Goal: Communication & Community: Answer question/provide support

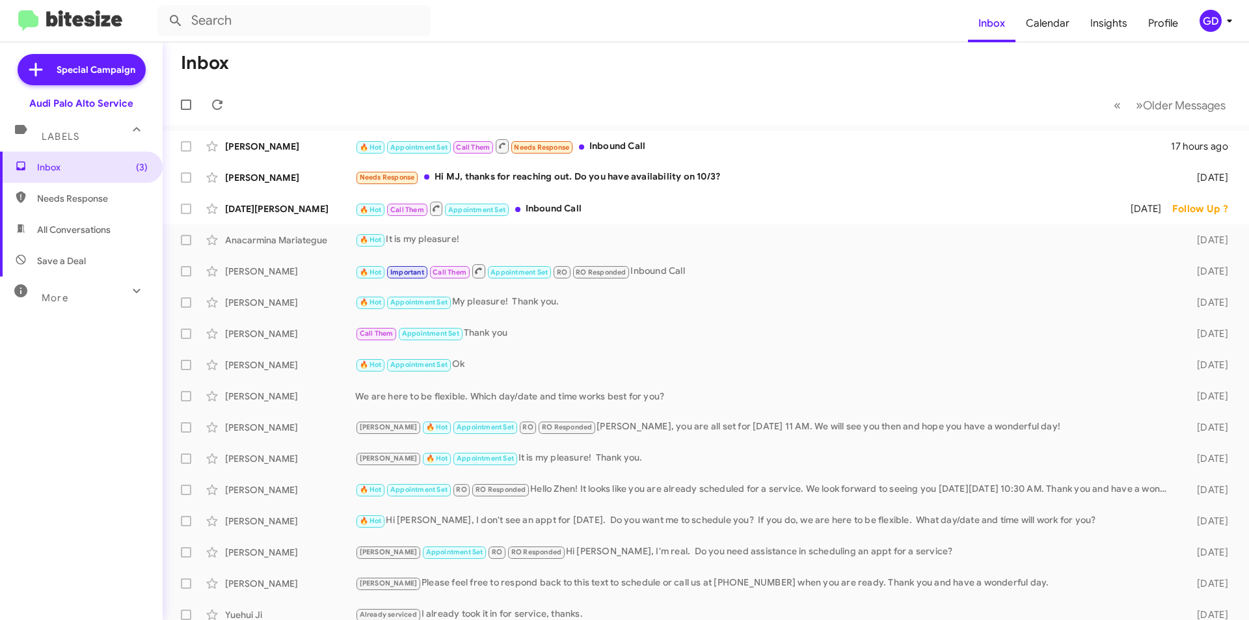
click at [61, 204] on span "Needs Response" at bounding box center [92, 198] width 111 height 13
type input "in:needs-response"
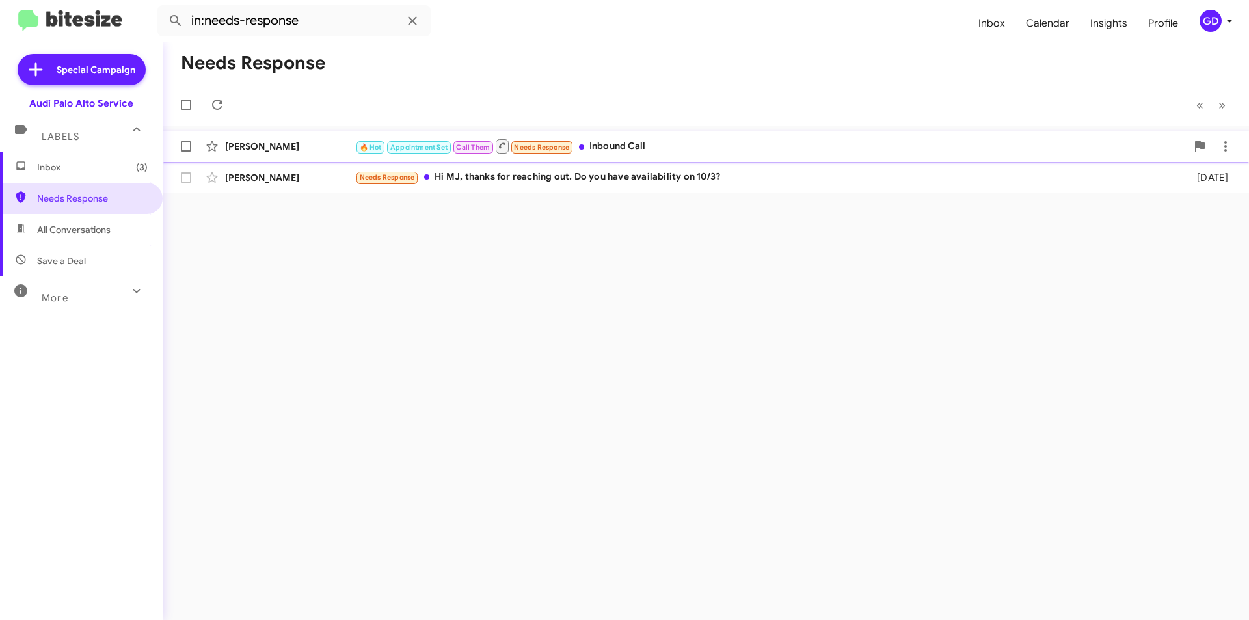
click at [258, 145] on div "James Becsey" at bounding box center [290, 146] width 130 height 13
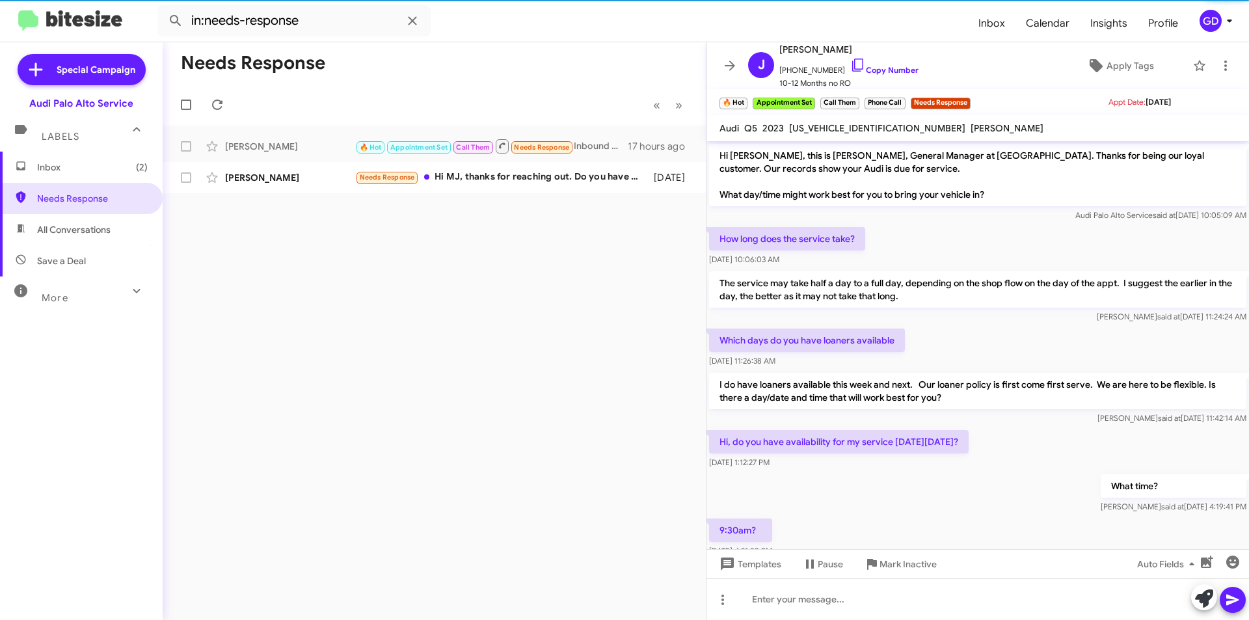
scroll to position [377, 0]
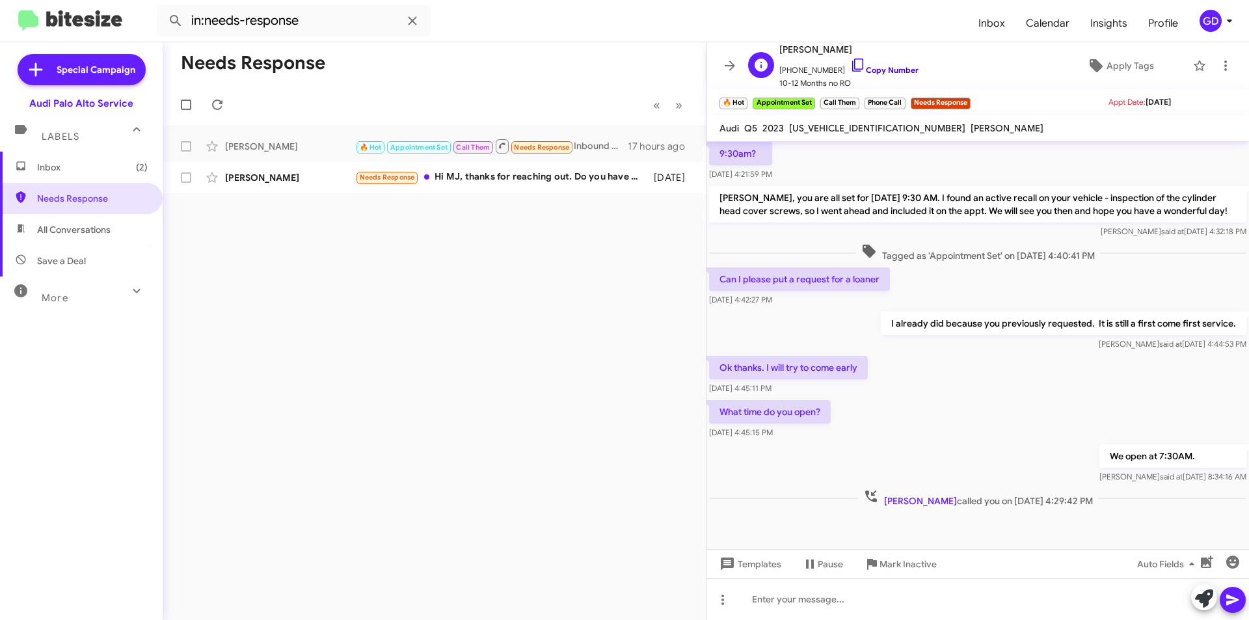
click at [868, 68] on link "Copy Number" at bounding box center [885, 70] width 68 height 10
click at [1218, 68] on icon at bounding box center [1226, 66] width 16 height 16
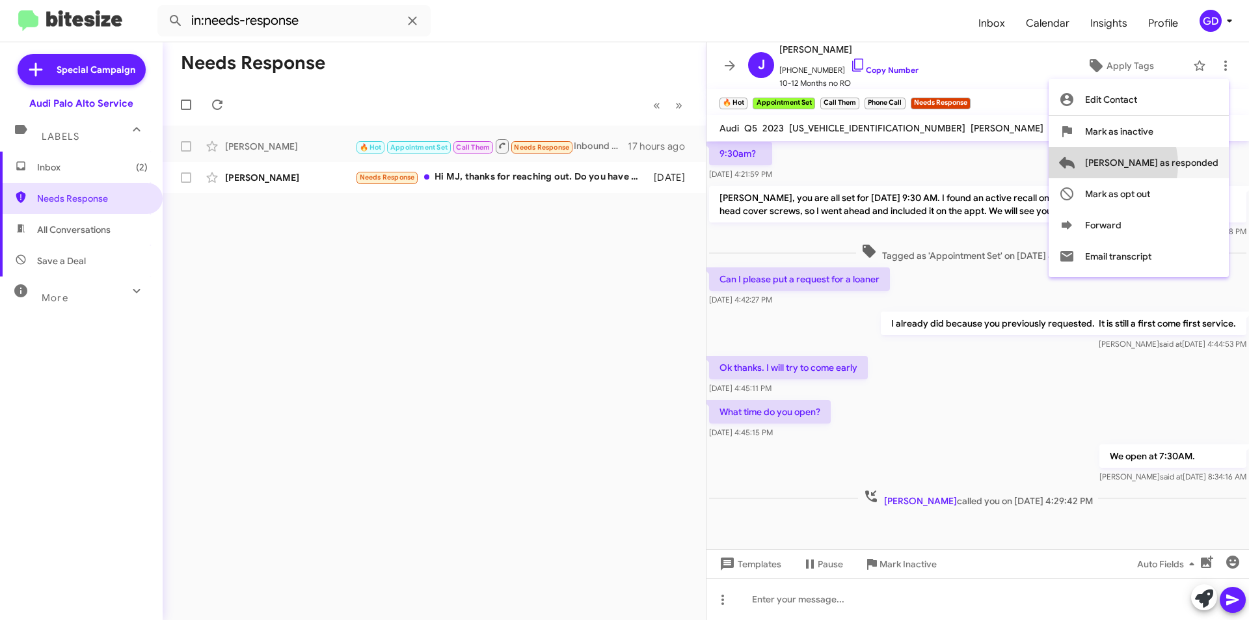
click at [1151, 165] on span "Mark as responded" at bounding box center [1151, 162] width 133 height 31
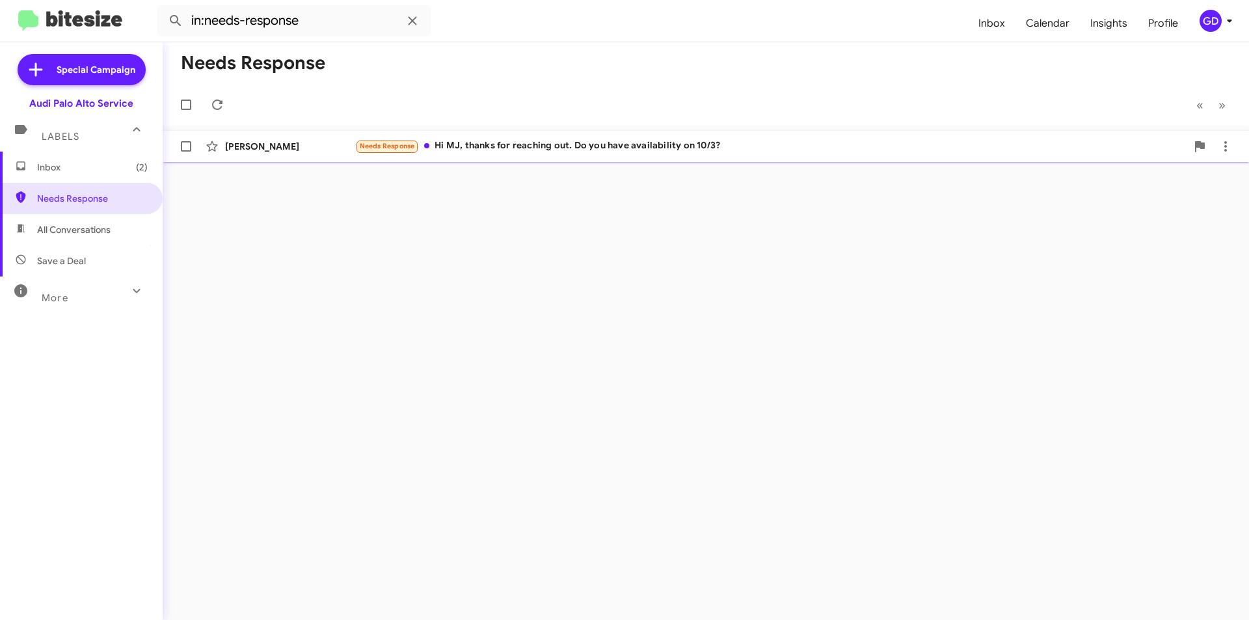
click at [262, 149] on div "Sam Shirazi" at bounding box center [290, 146] width 130 height 13
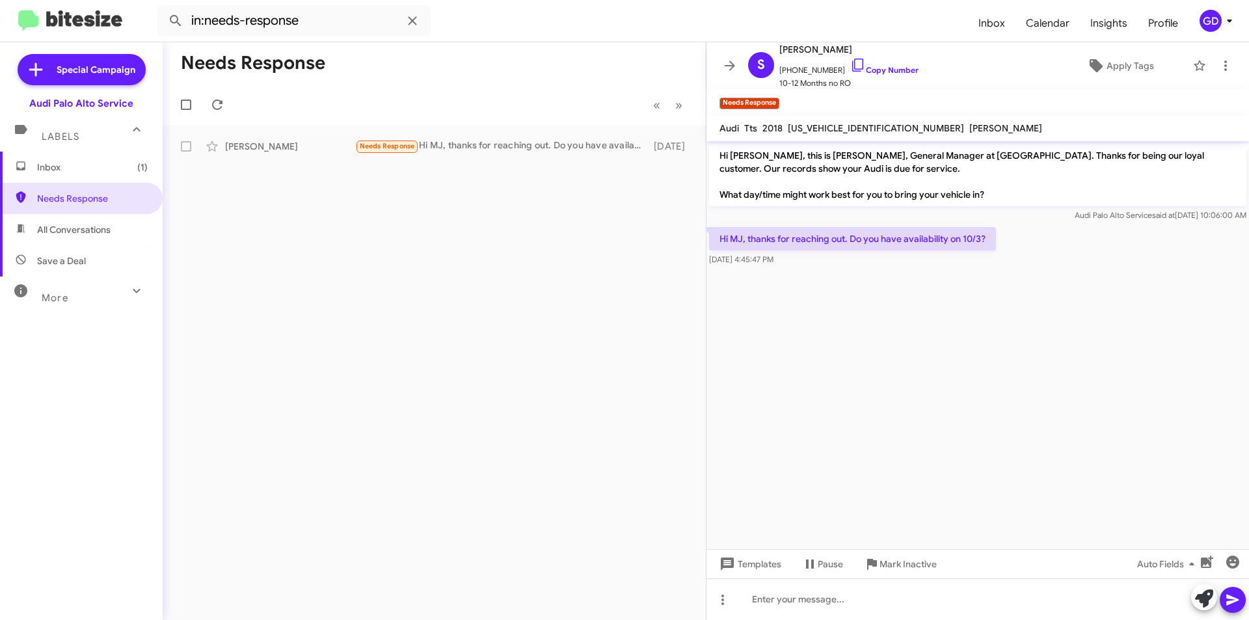
click at [1063, 241] on div "Hi MJ, thanks for reaching out. Do you have availability on 10/3? Aug 17, 2025,…" at bounding box center [978, 247] width 543 height 44
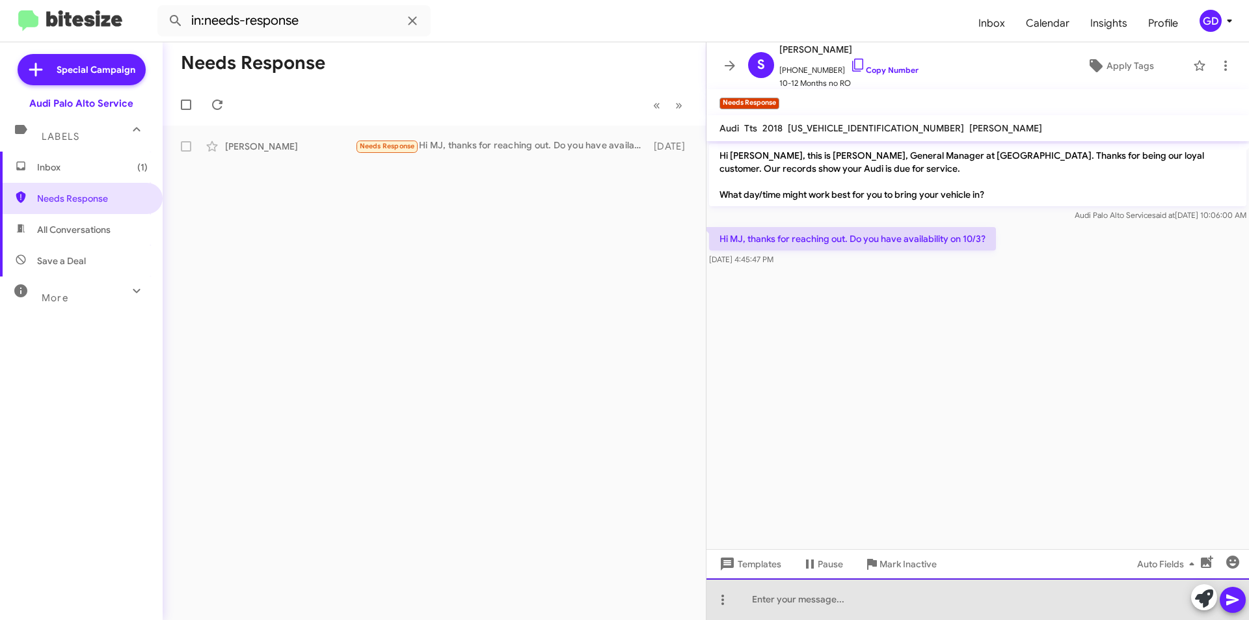
click at [763, 600] on div at bounding box center [978, 600] width 543 height 42
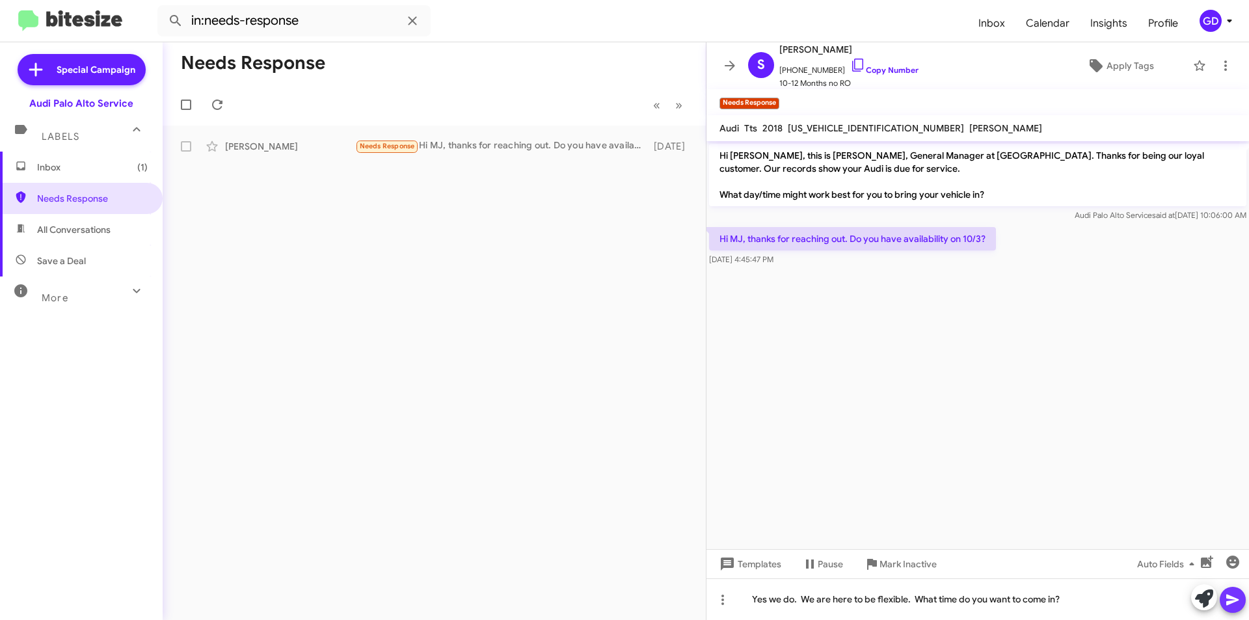
click at [1241, 605] on button at bounding box center [1233, 600] width 26 height 26
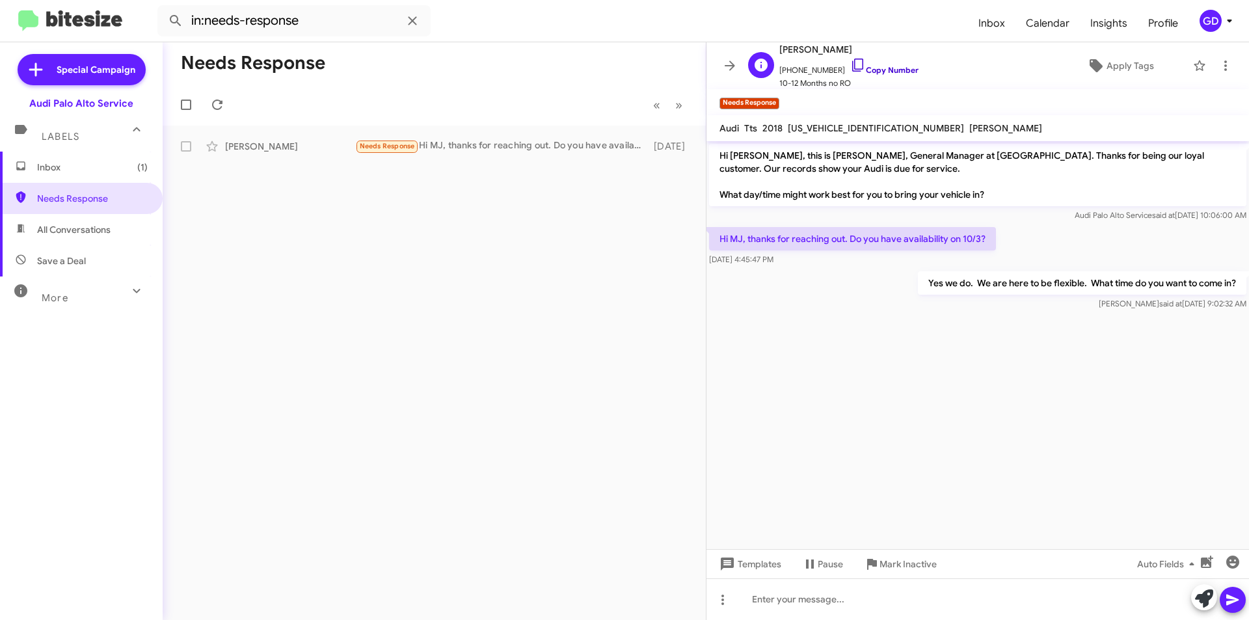
click at [875, 67] on link "Copy Number" at bounding box center [885, 70] width 68 height 10
click at [44, 167] on span "Inbox (1)" at bounding box center [92, 167] width 111 height 13
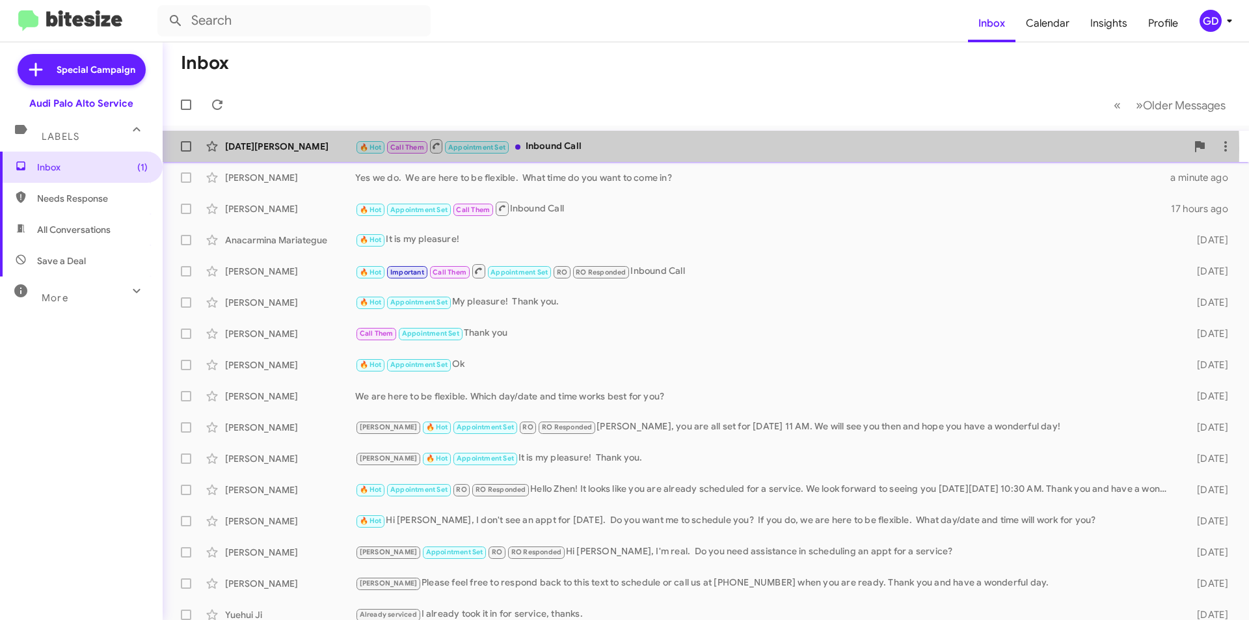
click at [564, 150] on div "🔥 Hot Call Them Appointment Set Inbound Call" at bounding box center [771, 146] width 832 height 16
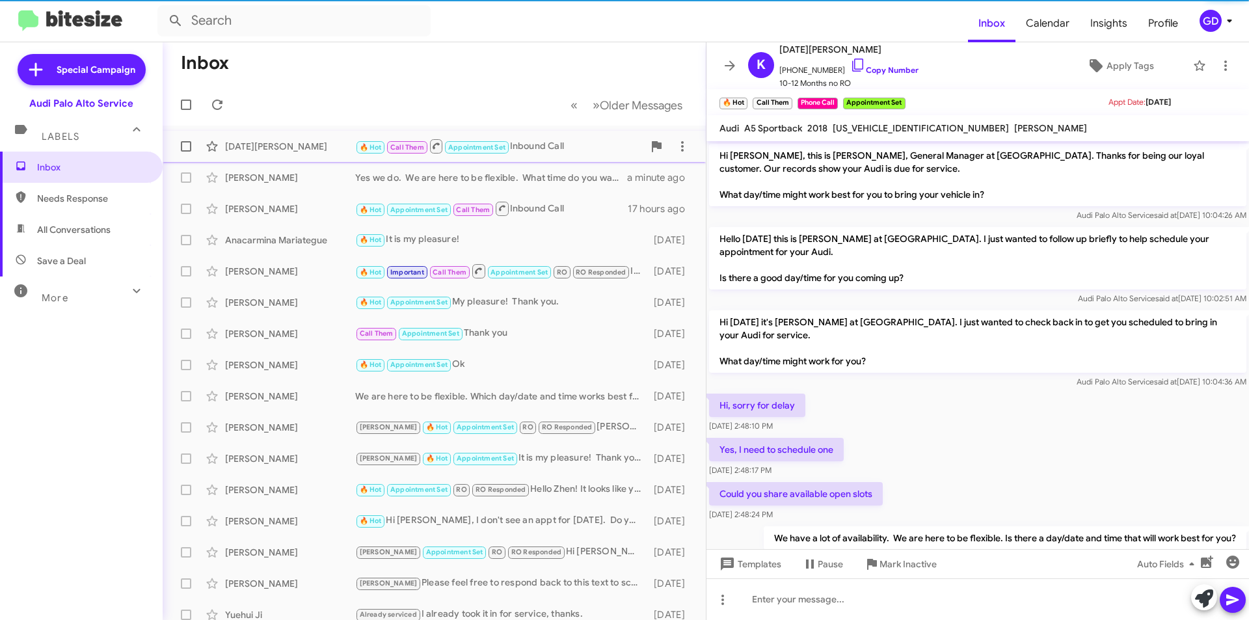
scroll to position [118, 0]
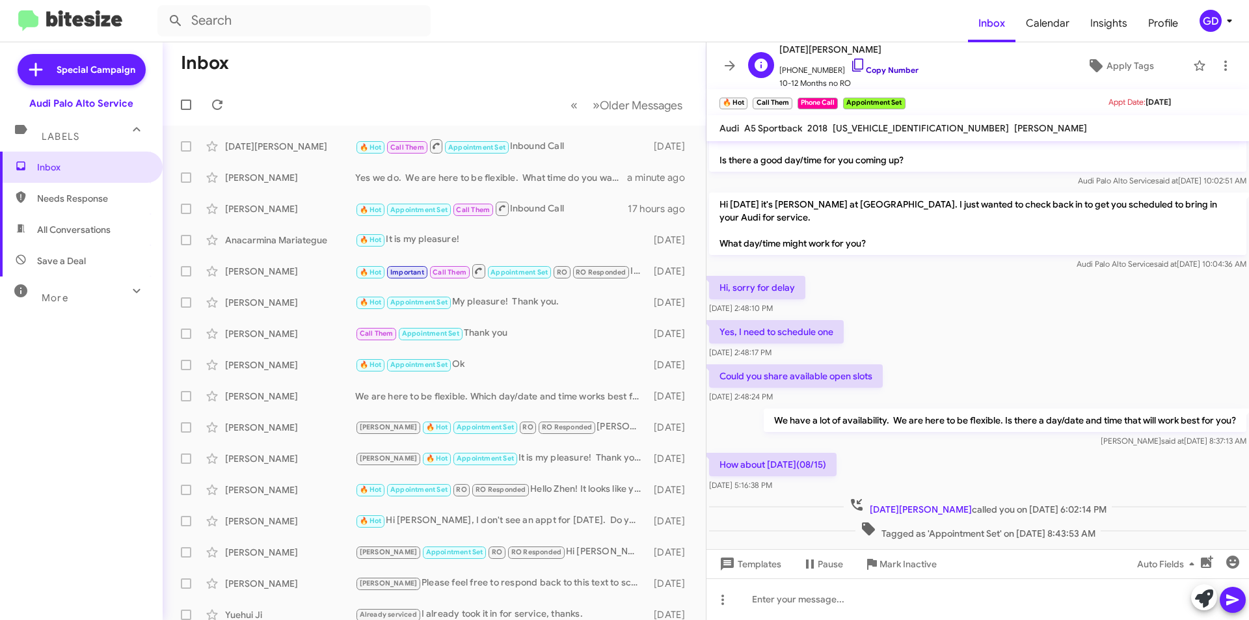
click at [878, 68] on link "Copy Number" at bounding box center [885, 70] width 68 height 10
click at [69, 202] on span "Needs Response" at bounding box center [92, 198] width 111 height 13
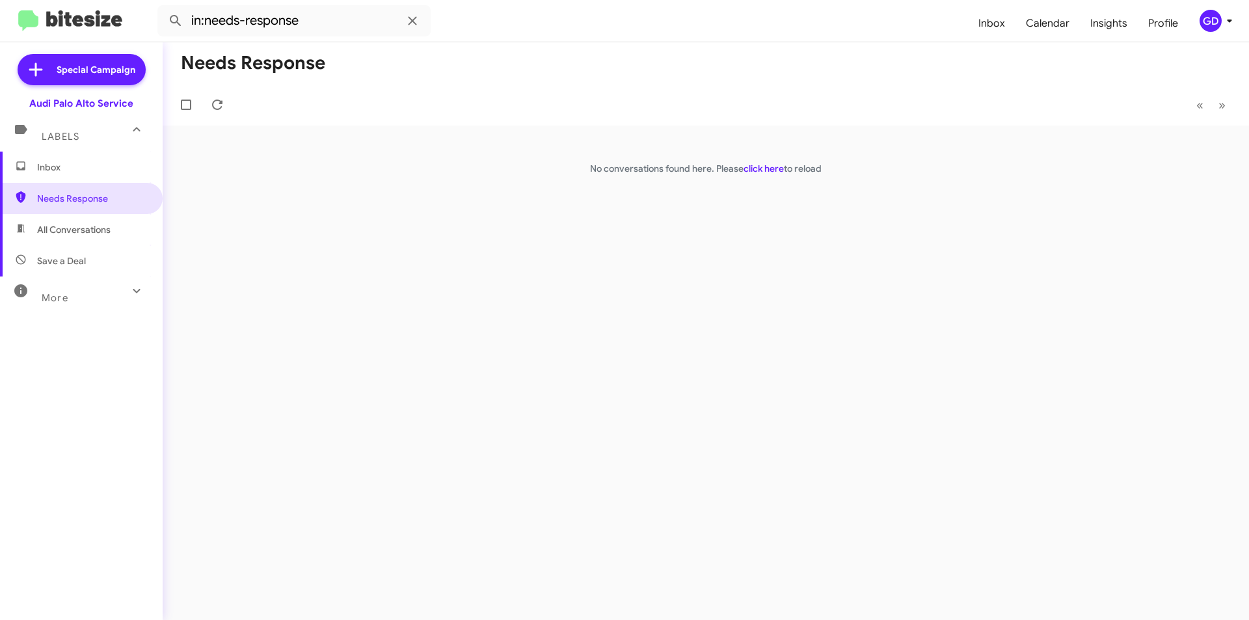
click at [78, 228] on span "All Conversations" at bounding box center [74, 229] width 74 height 13
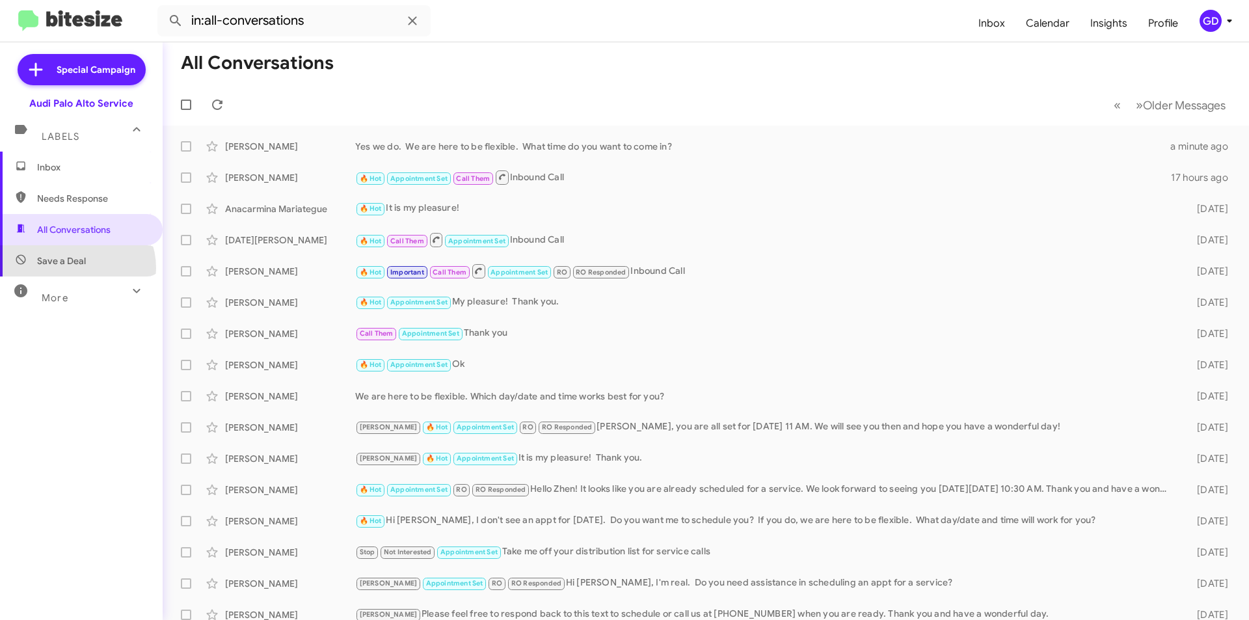
click at [75, 268] on span "Save a Deal" at bounding box center [81, 260] width 163 height 31
type input "in:not-interested"
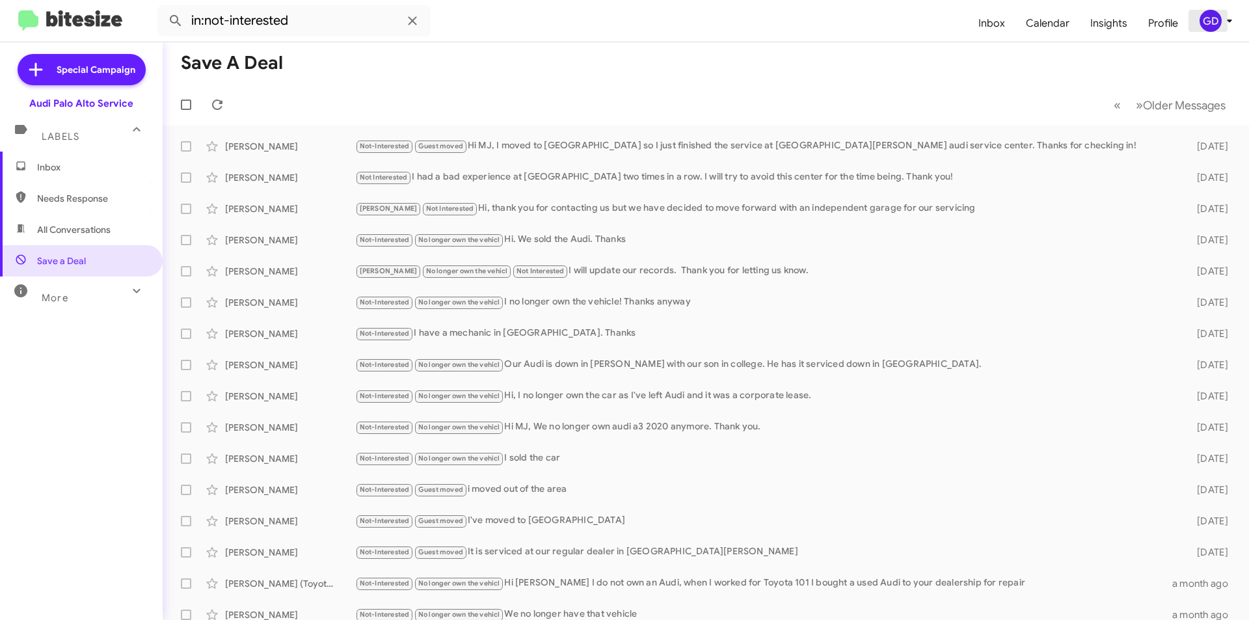
click at [1209, 20] on div "GD" at bounding box center [1211, 21] width 22 height 22
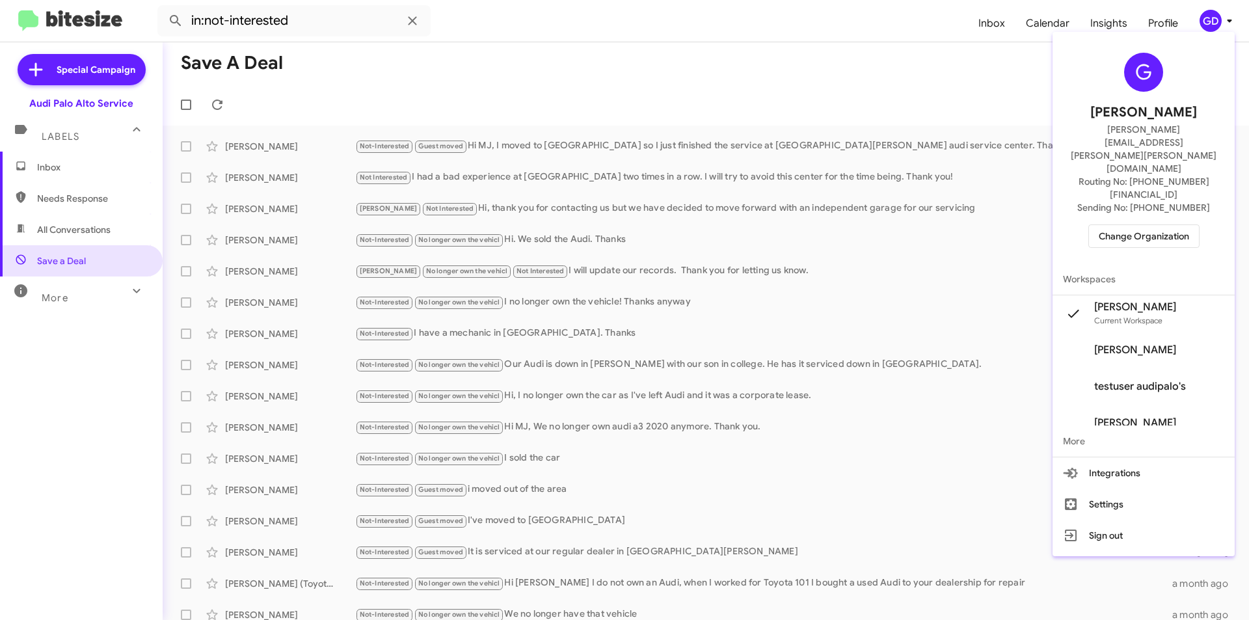
click at [1133, 225] on span "Change Organization" at bounding box center [1144, 236] width 90 height 22
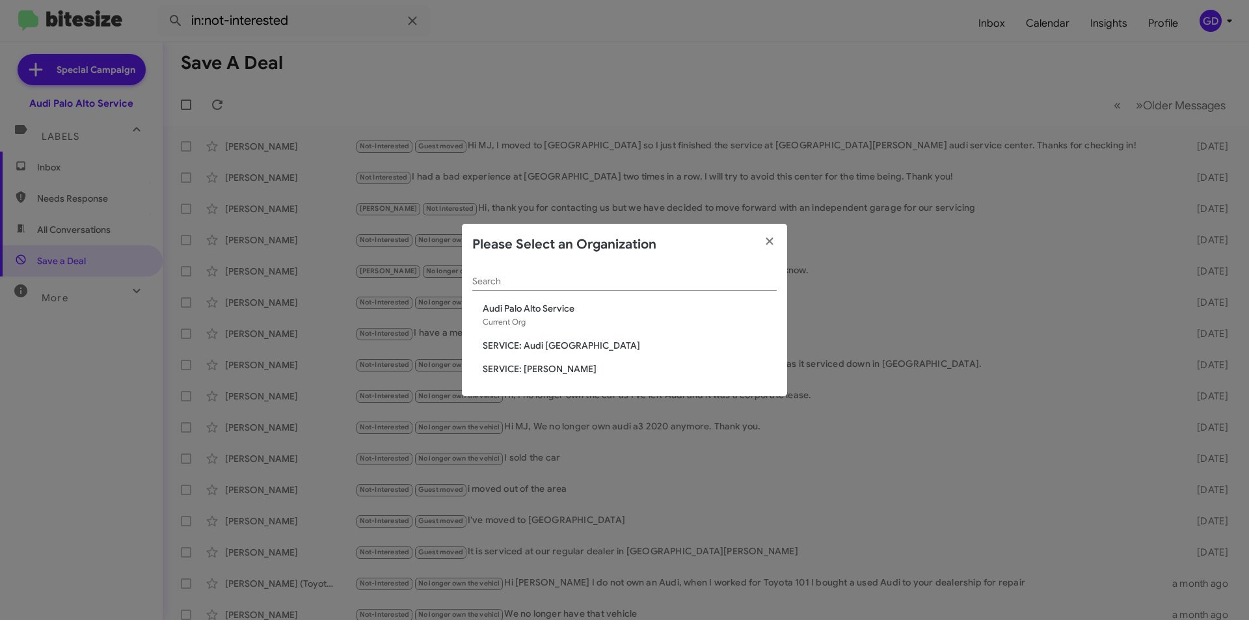
click at [544, 342] on span "SERVICE: Audi [GEOGRAPHIC_DATA]" at bounding box center [630, 345] width 294 height 13
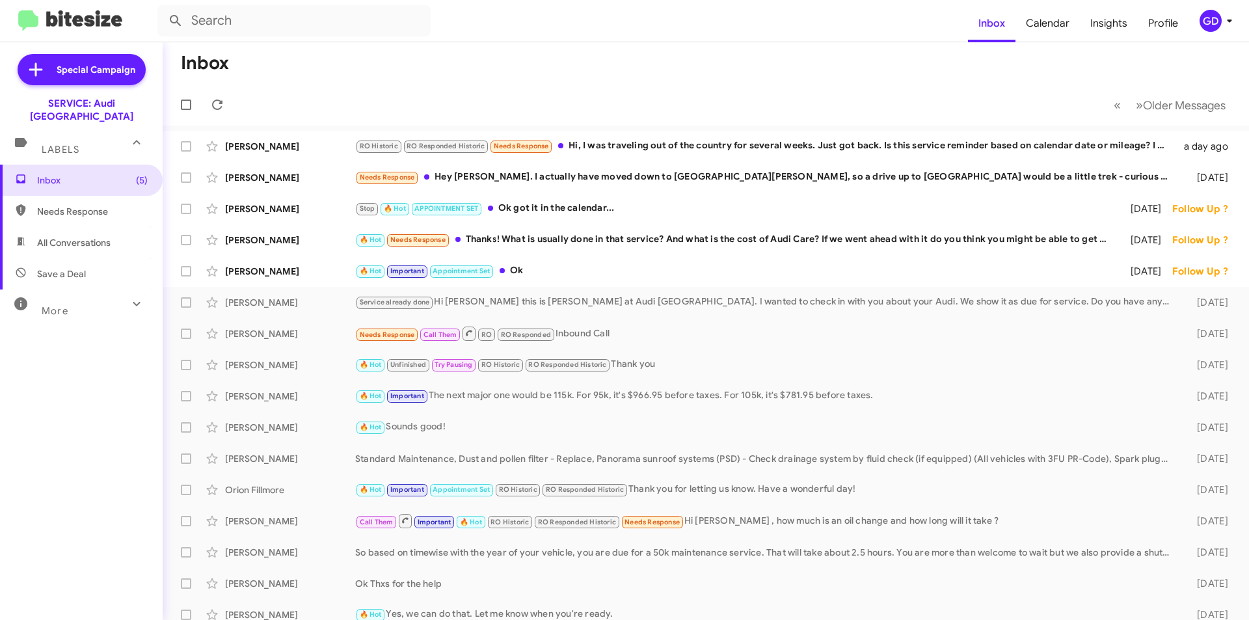
click at [86, 205] on span "Needs Response" at bounding box center [92, 211] width 111 height 13
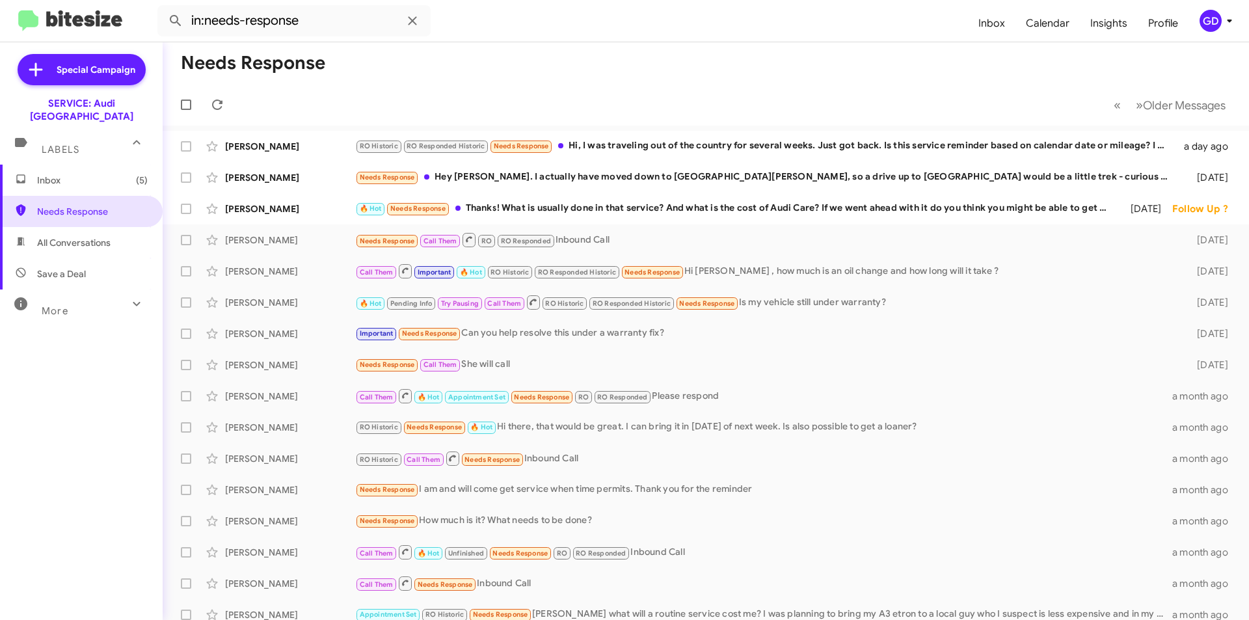
click at [64, 236] on span "All Conversations" at bounding box center [74, 242] width 74 height 13
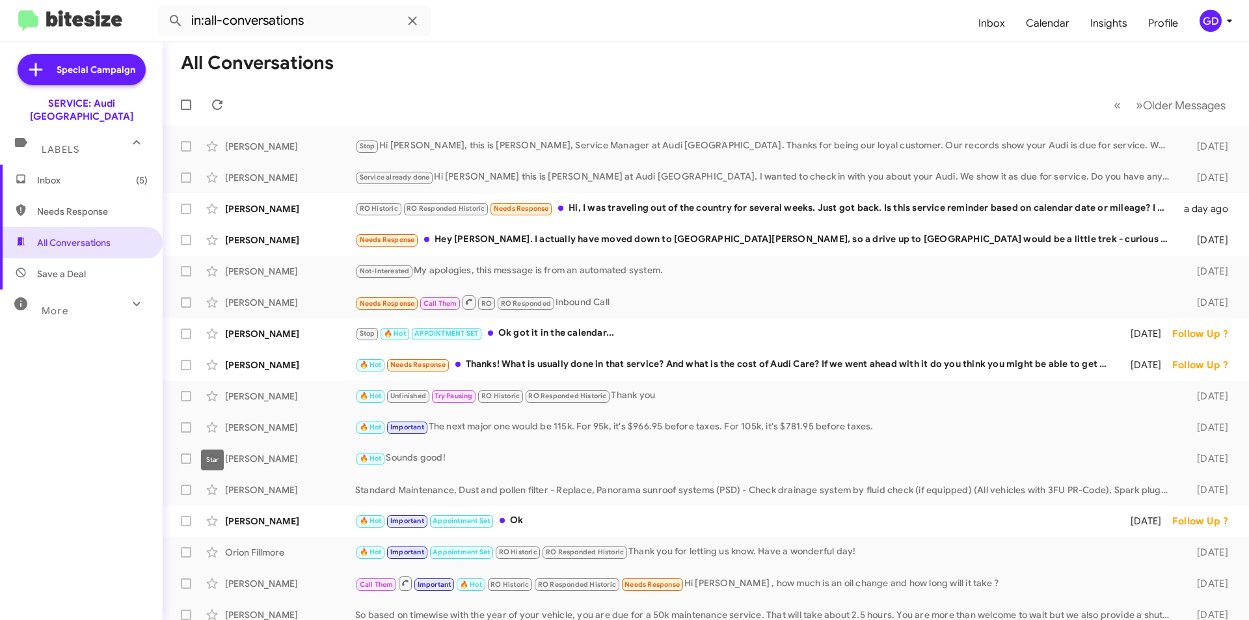
click at [232, 456] on mat-tooltip-component "Star" at bounding box center [212, 460] width 41 height 39
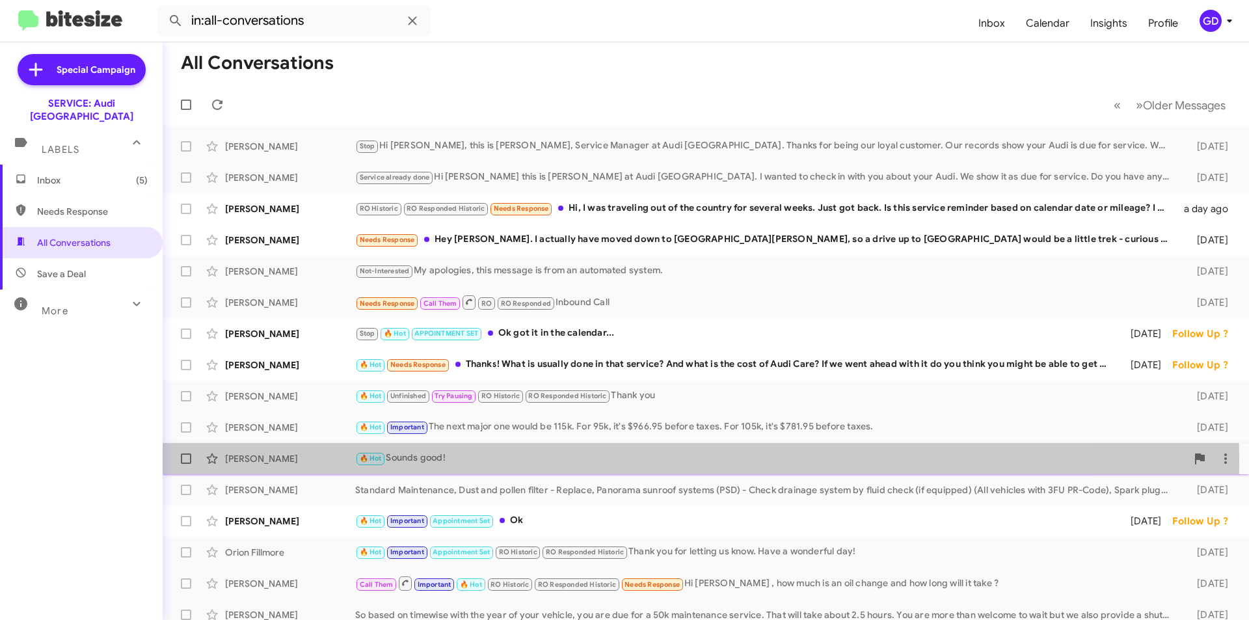
click at [257, 460] on div "[PERSON_NAME]" at bounding box center [290, 458] width 130 height 13
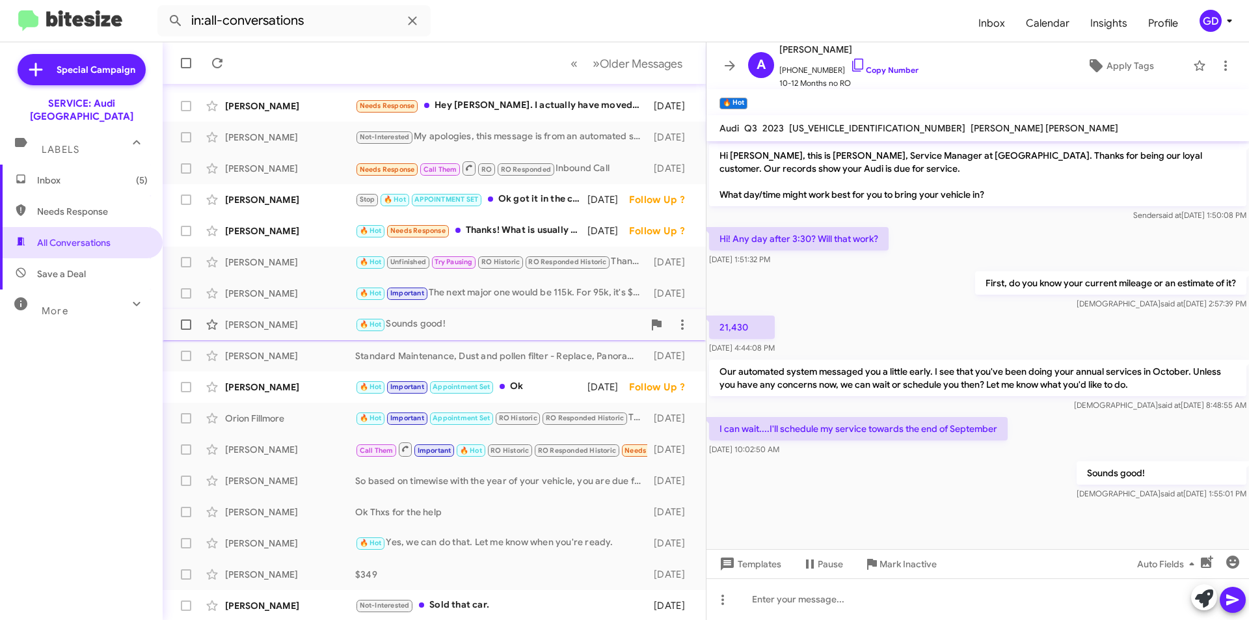
scroll to position [135, 0]
click at [59, 267] on span "Save a Deal" at bounding box center [61, 273] width 49 height 13
type input "in:not-interested"
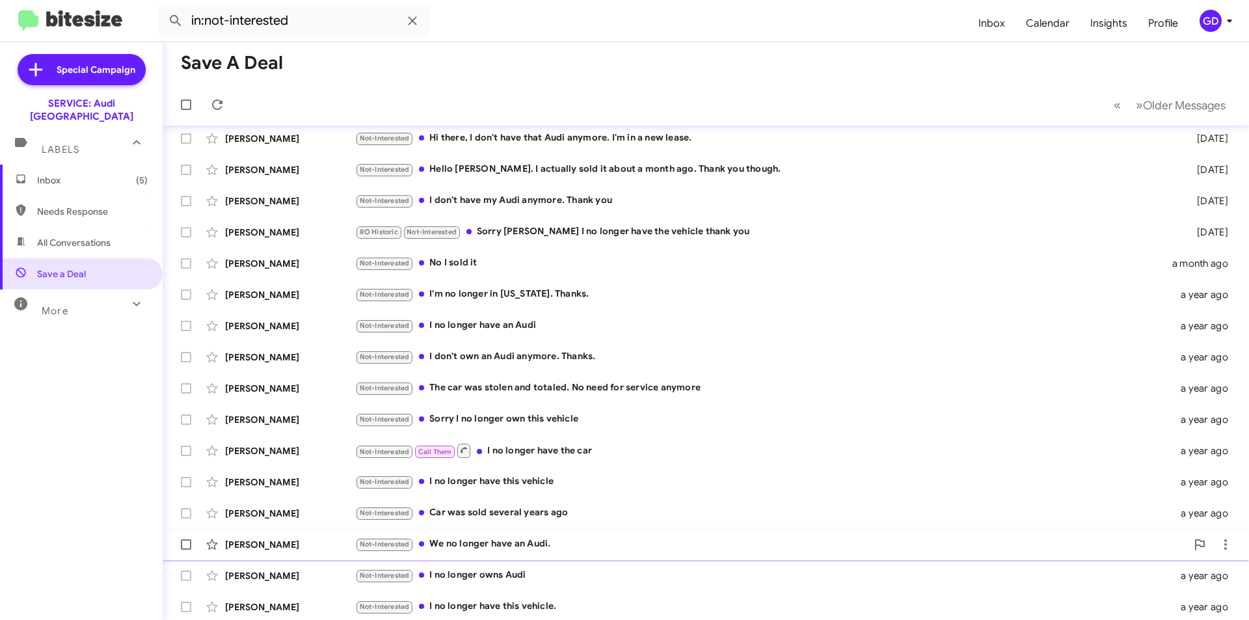
scroll to position [135, 0]
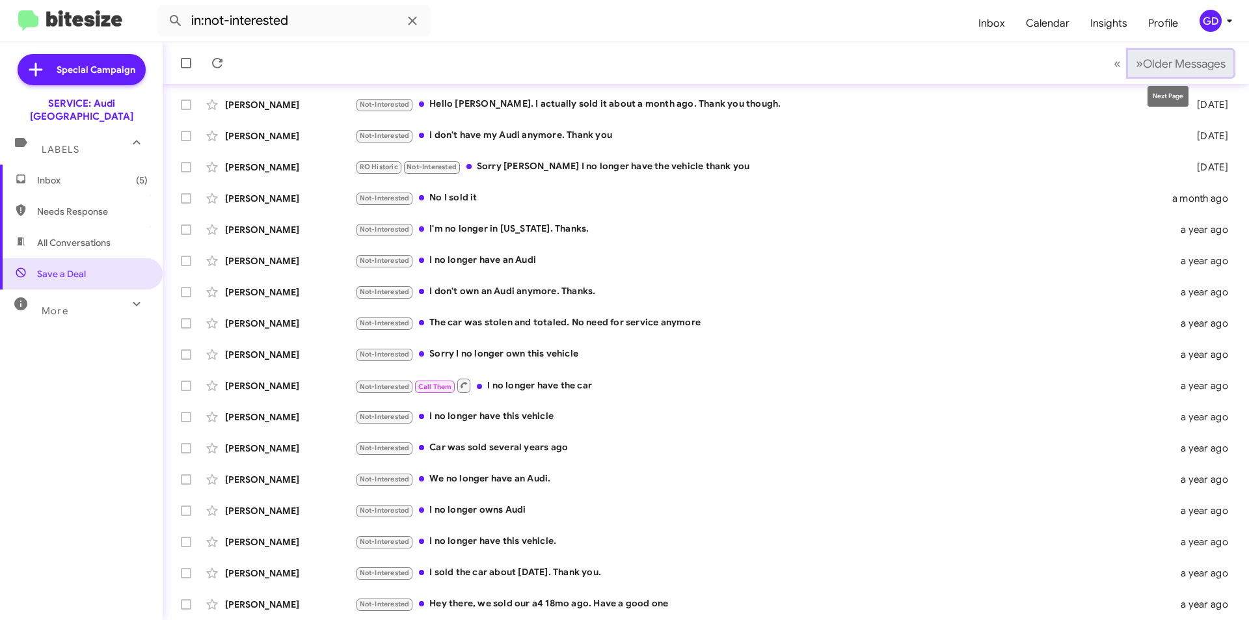
click at [1151, 61] on span "Older Messages" at bounding box center [1184, 64] width 83 height 14
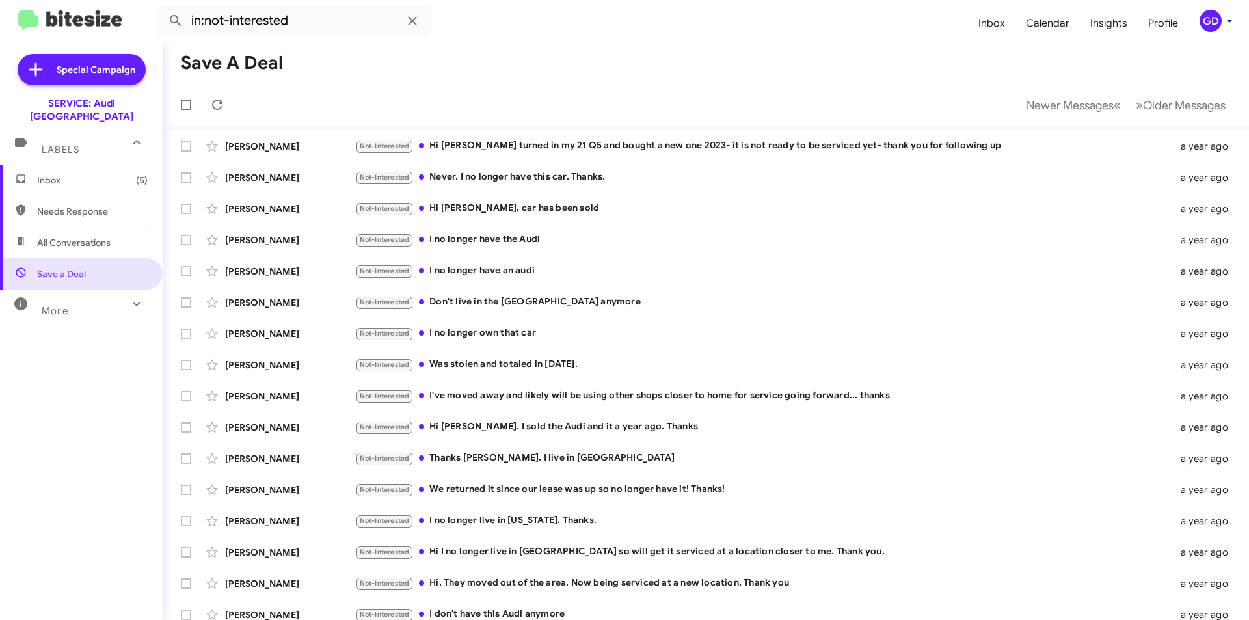
click at [61, 174] on span "Inbox (5)" at bounding box center [92, 180] width 111 height 13
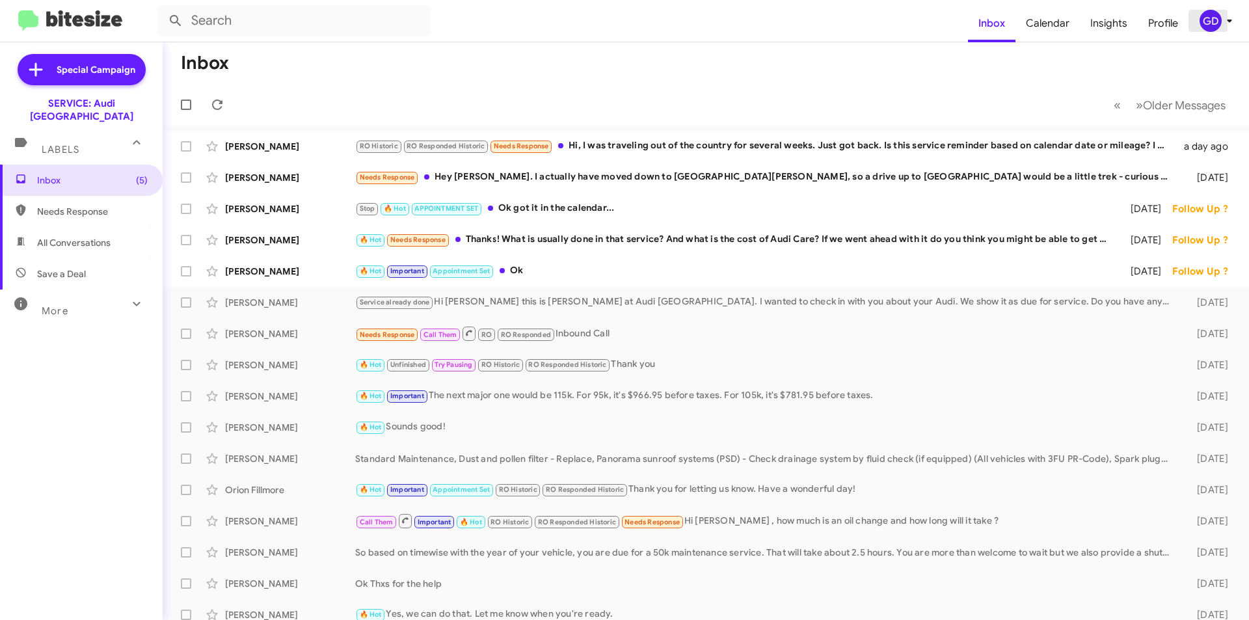
click at [1209, 21] on div "GD" at bounding box center [1211, 21] width 22 height 22
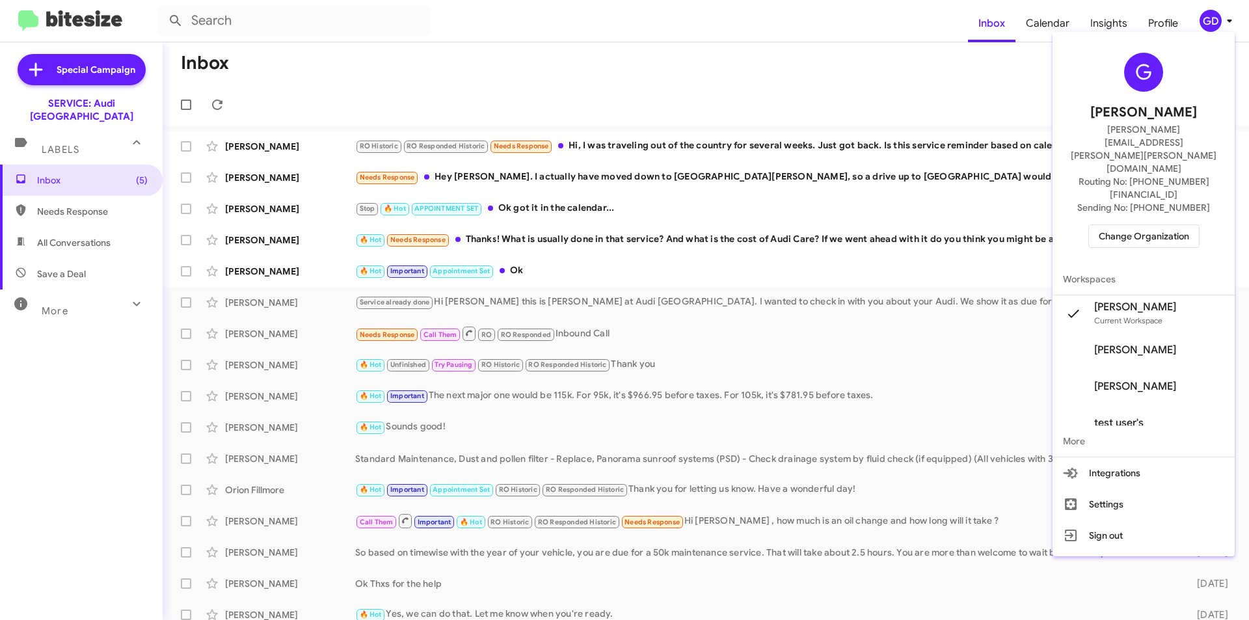
click at [1119, 225] on span "Change Organization" at bounding box center [1144, 236] width 90 height 22
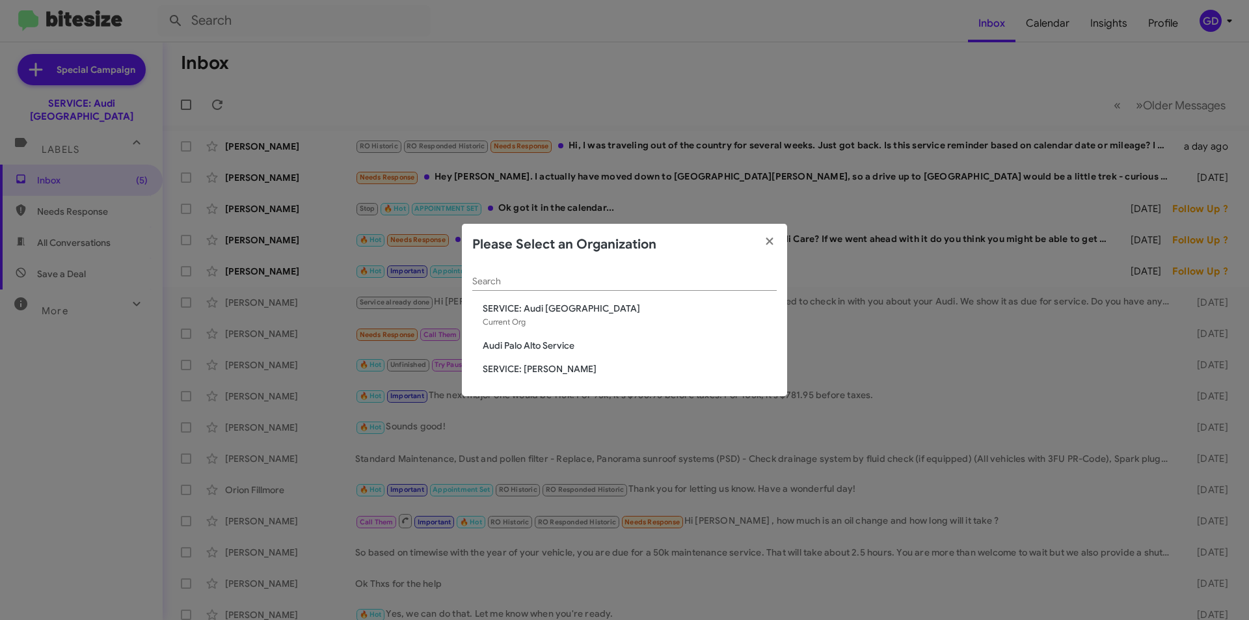
click at [531, 346] on span "Audi Palo Alto Service" at bounding box center [630, 345] width 294 height 13
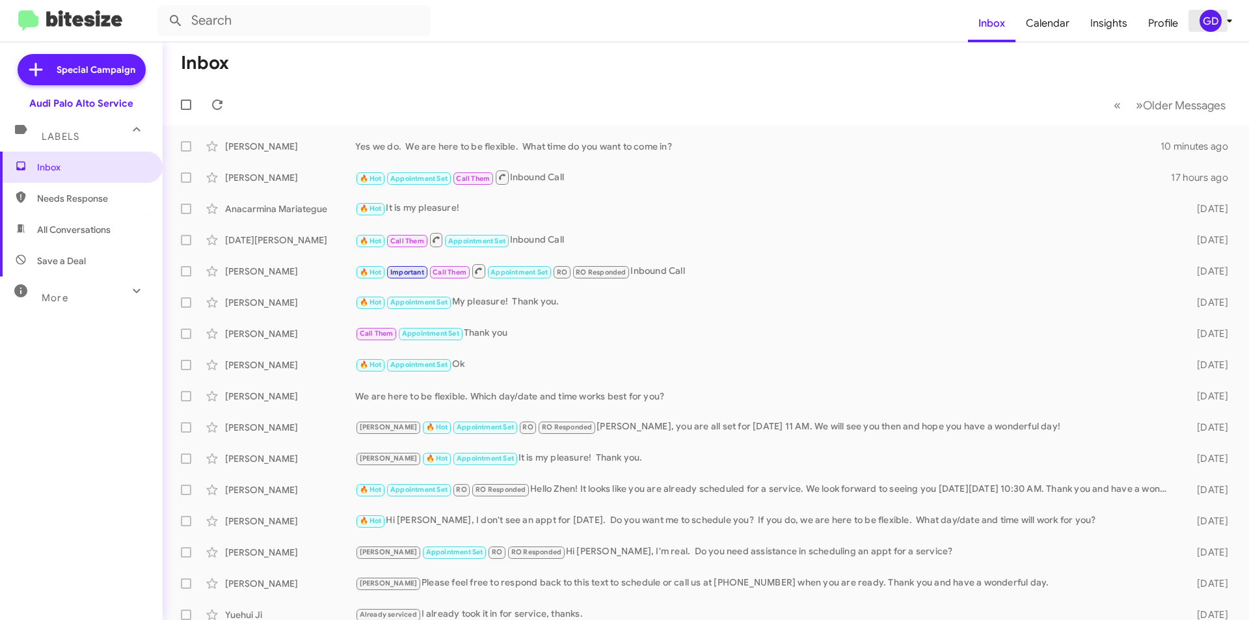
click at [1201, 20] on div "GD" at bounding box center [1211, 21] width 22 height 22
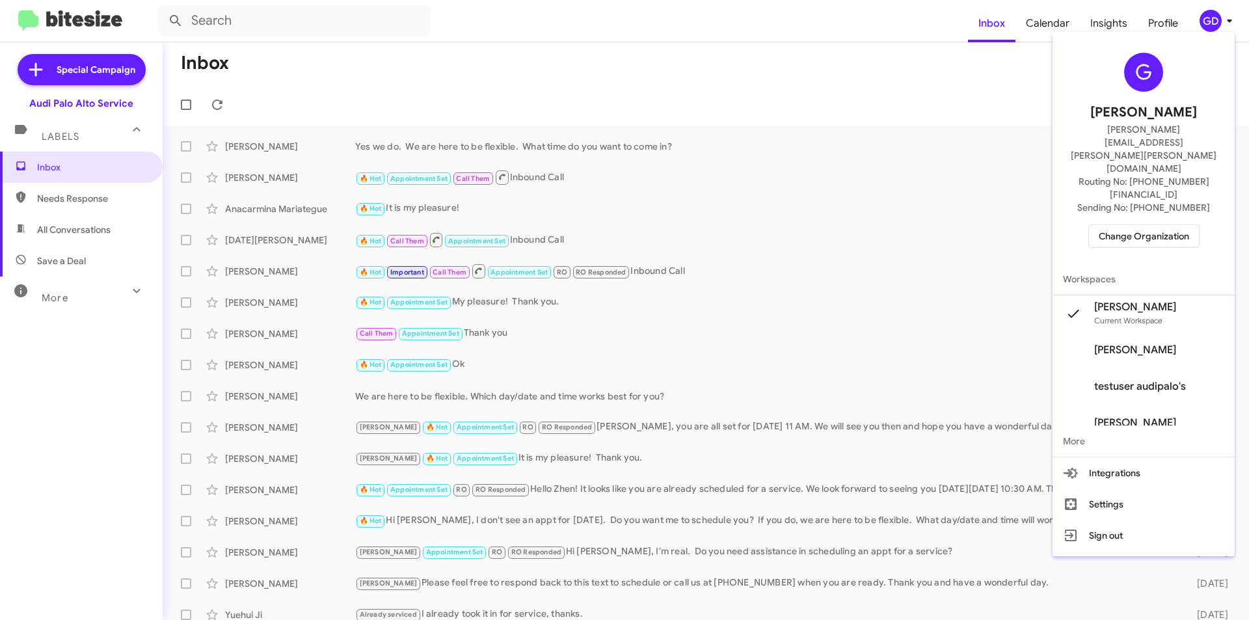
click at [1151, 225] on span "Change Organization" at bounding box center [1144, 236] width 90 height 22
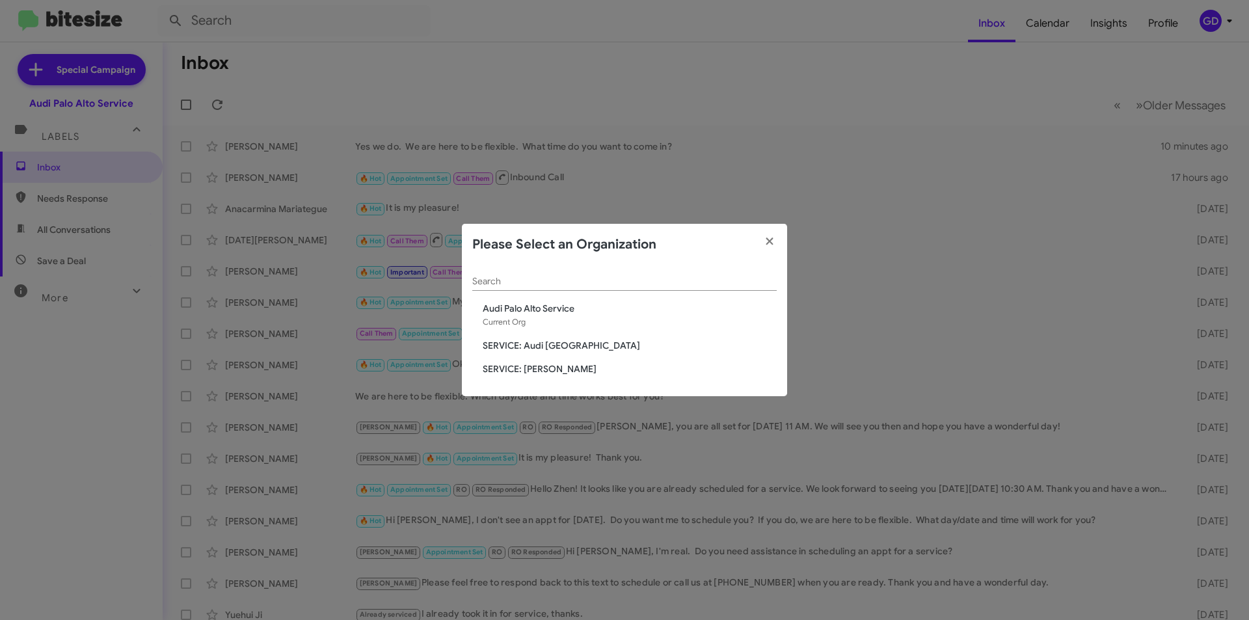
click at [560, 368] on span "SERVICE: [PERSON_NAME]" at bounding box center [630, 368] width 294 height 13
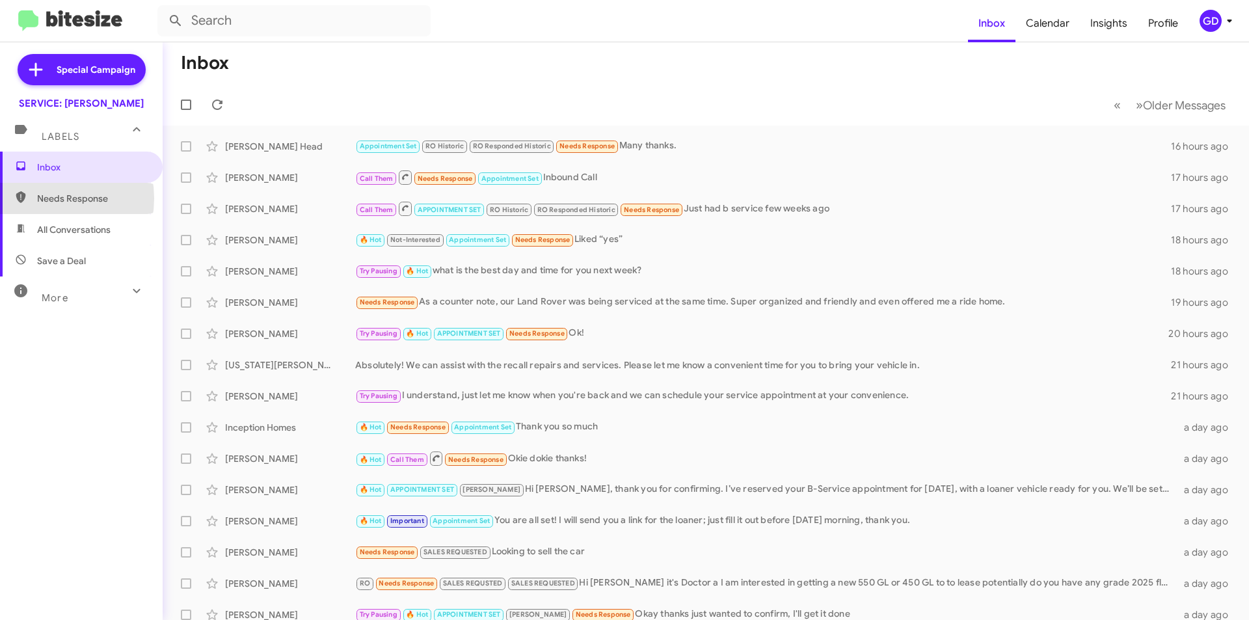
click at [42, 198] on span "Needs Response" at bounding box center [92, 198] width 111 height 13
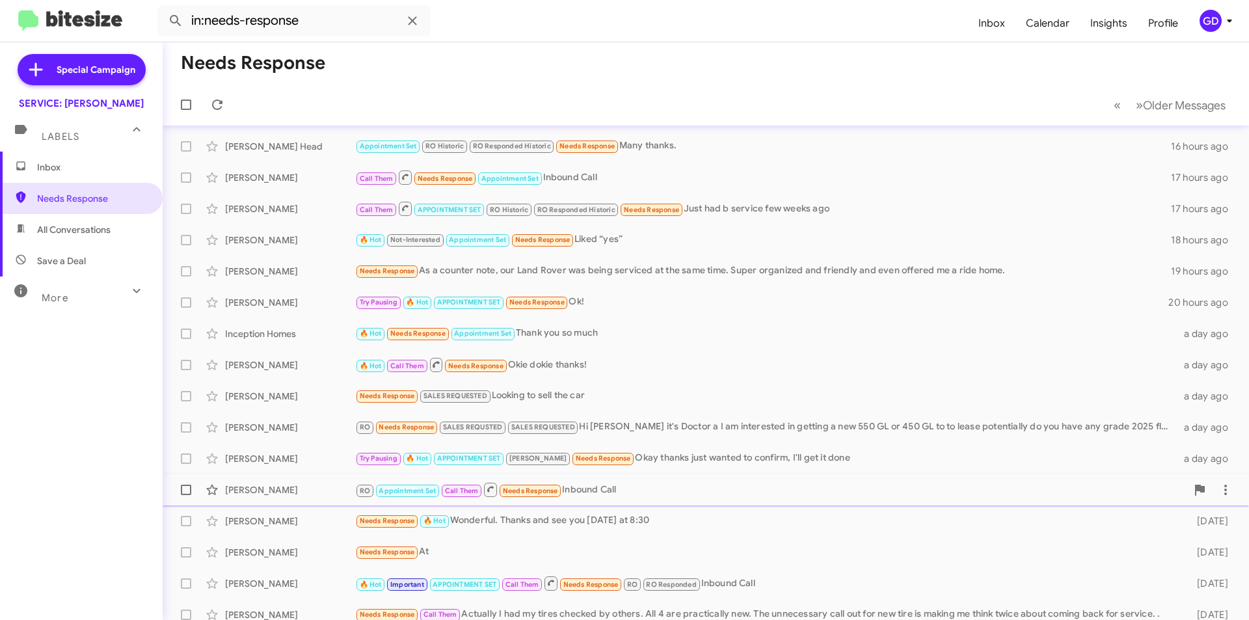
scroll to position [135, 0]
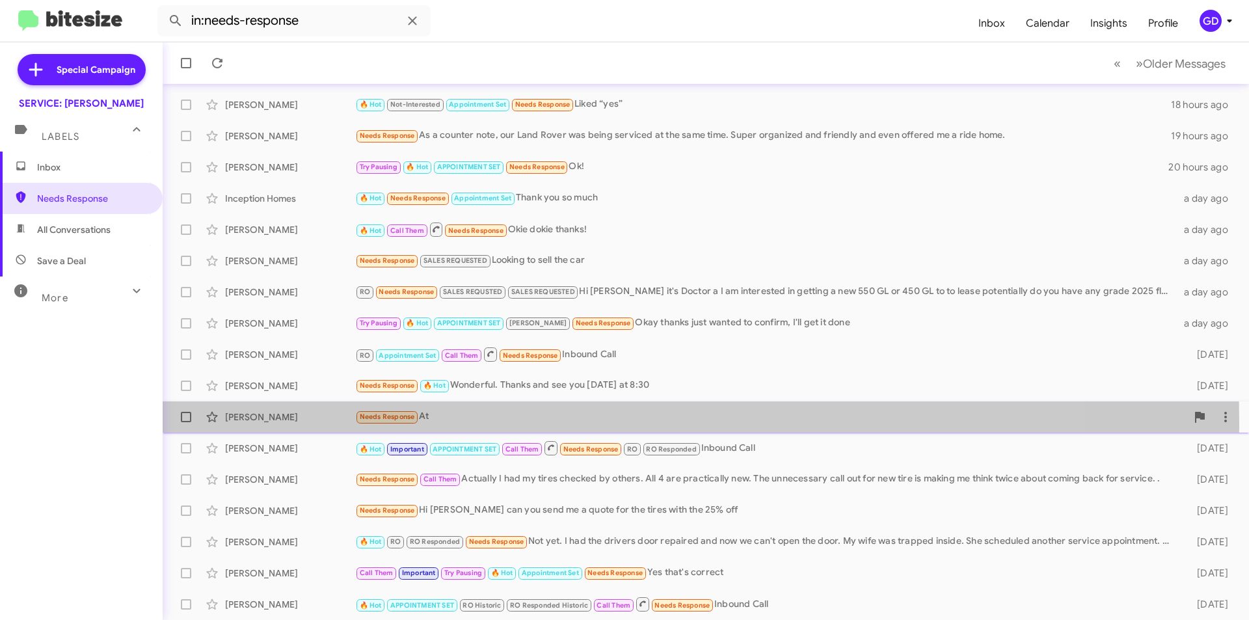
click at [254, 422] on div "Joel Renbaum" at bounding box center [290, 417] width 130 height 13
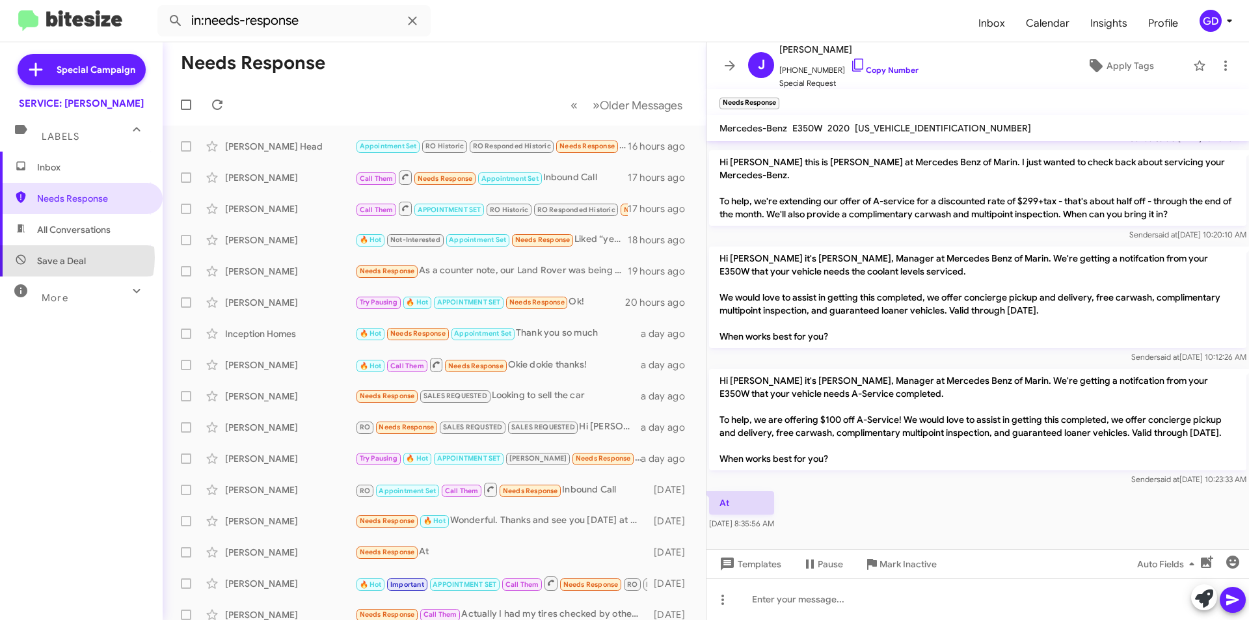
click at [64, 258] on span "Save a Deal" at bounding box center [61, 260] width 49 height 13
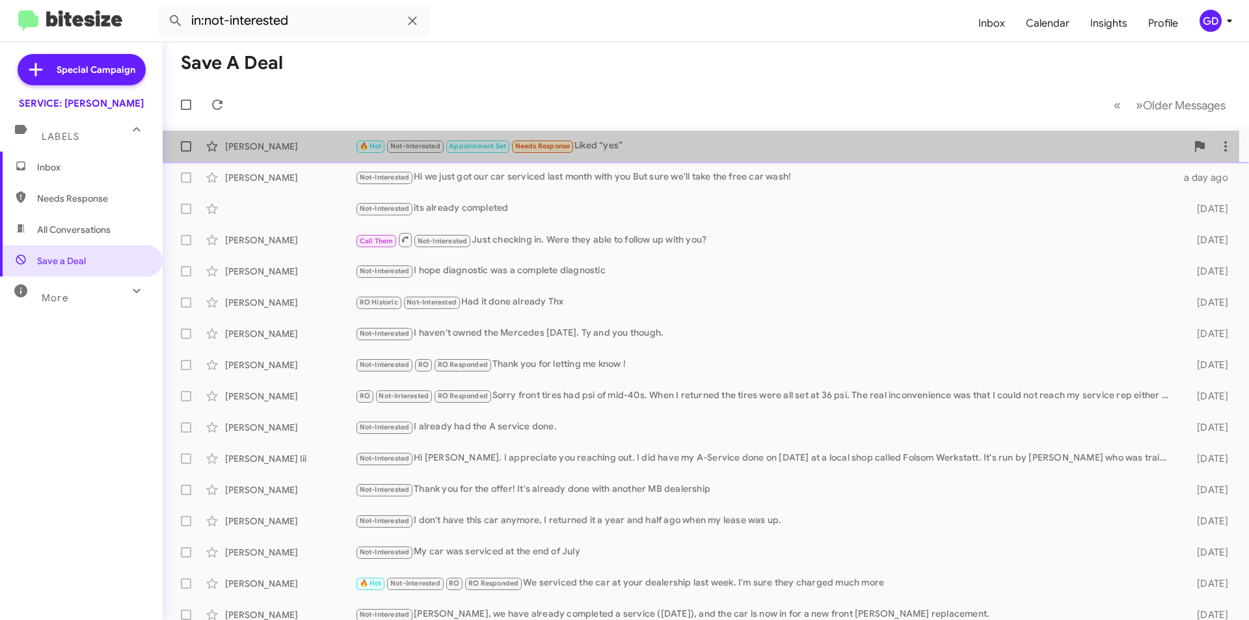
click at [233, 146] on div "Anne Russell" at bounding box center [290, 146] width 130 height 13
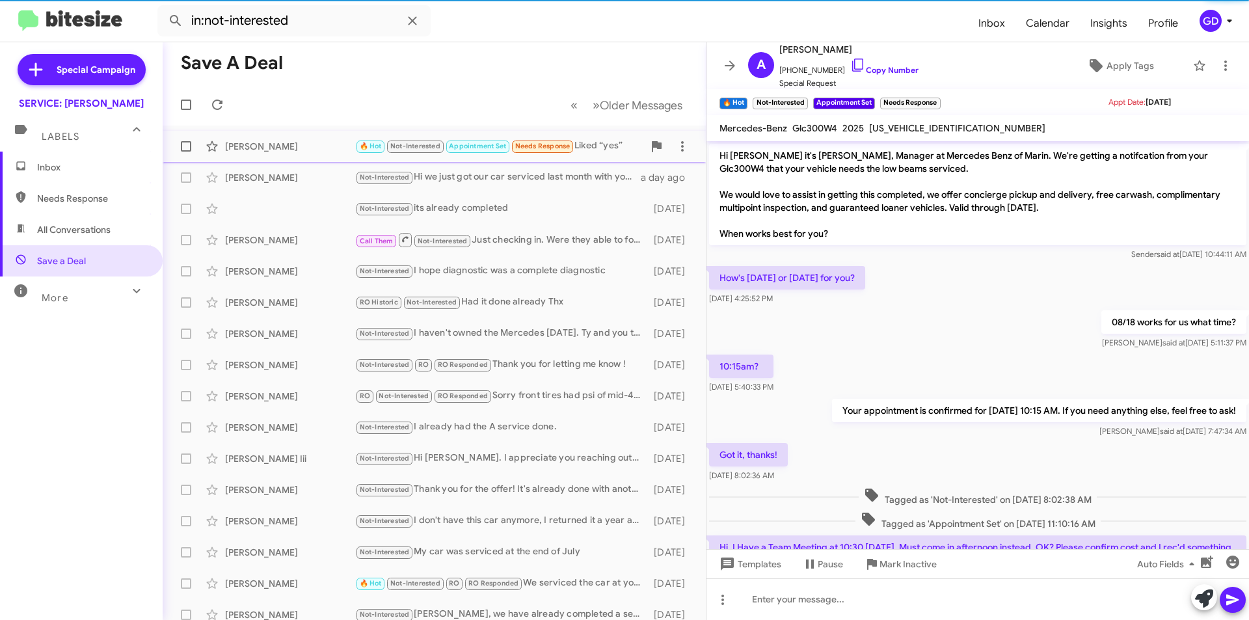
scroll to position [558, 0]
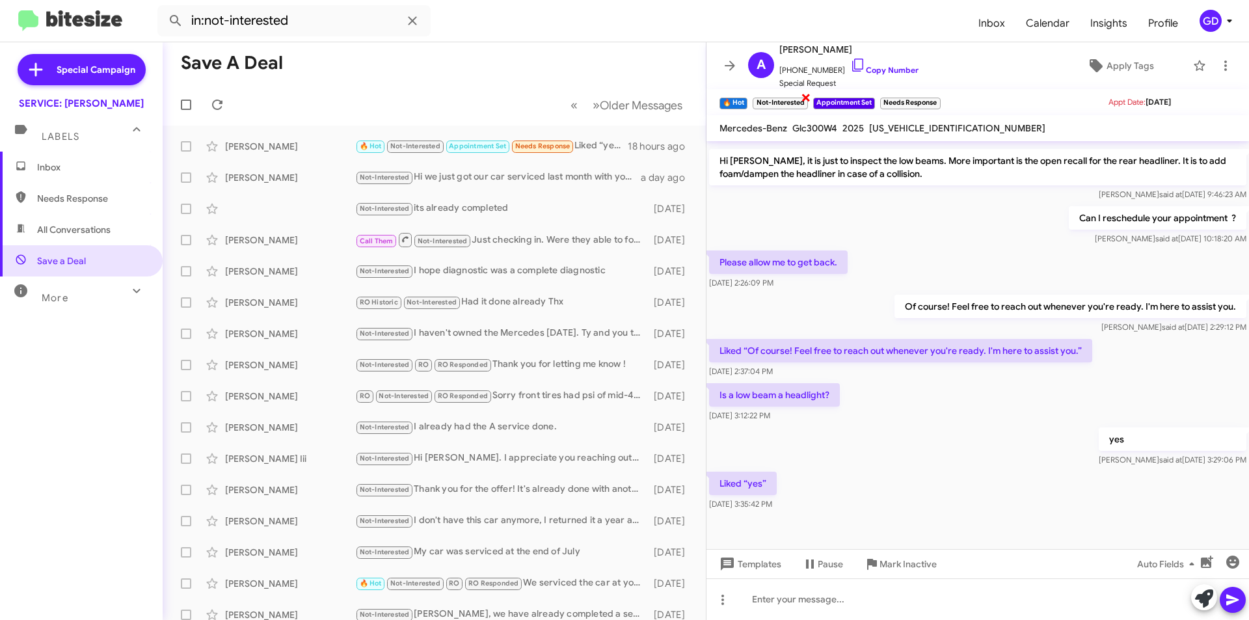
click at [806, 99] on span "×" at bounding box center [806, 97] width 10 height 16
click at [68, 232] on span "All Conversations" at bounding box center [74, 229] width 74 height 13
type input "in:all-conversations"
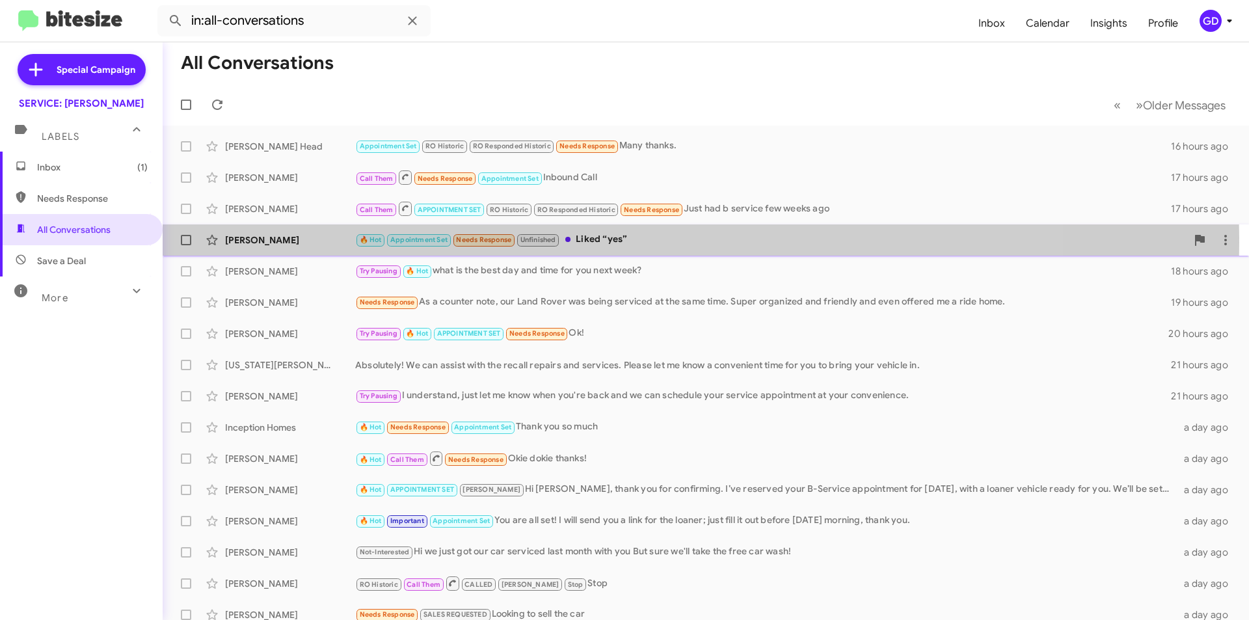
click at [242, 242] on div "Anne Russell" at bounding box center [290, 240] width 130 height 13
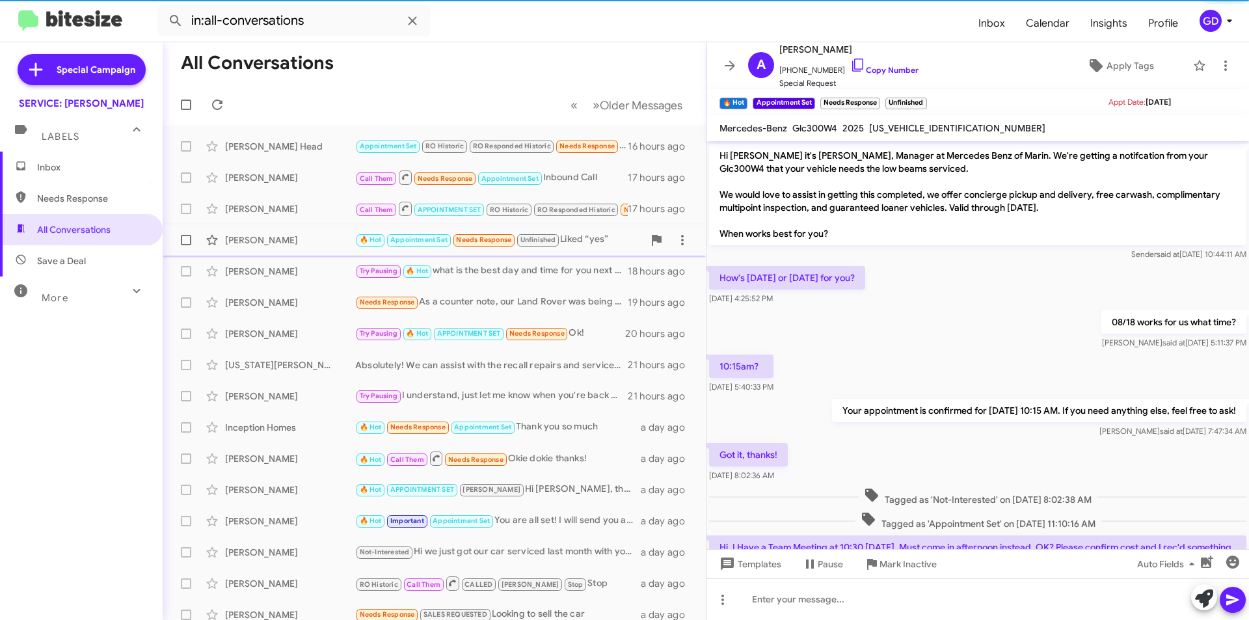
scroll to position [560, 0]
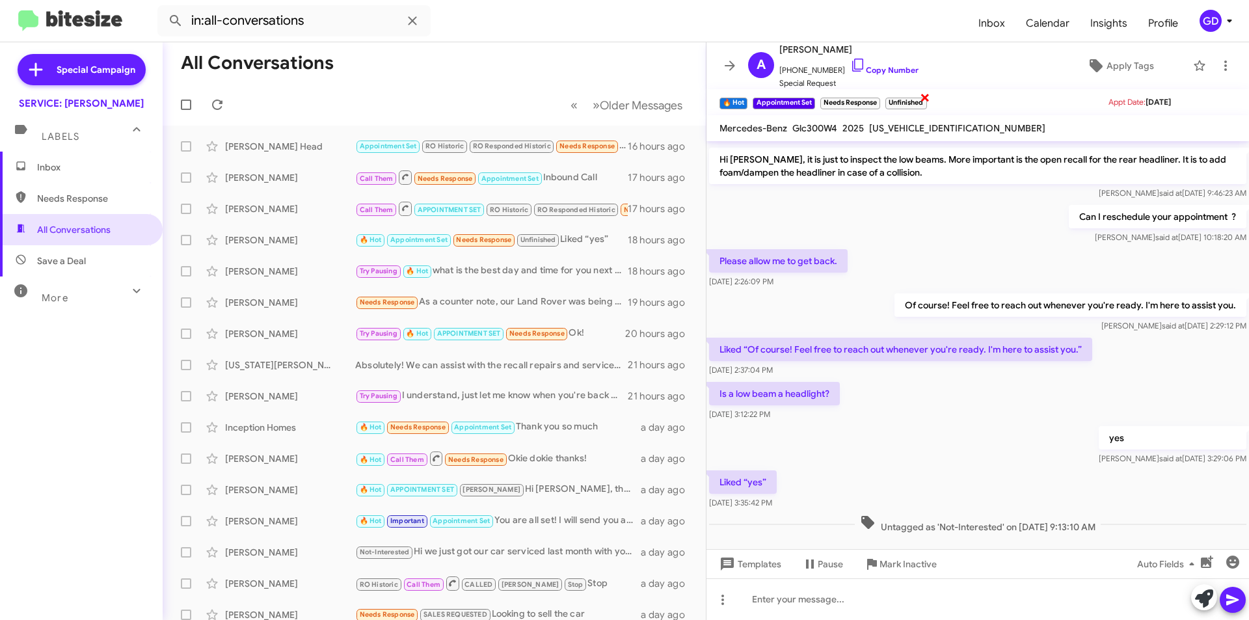
click at [927, 94] on span "×" at bounding box center [925, 97] width 10 height 16
